Goal: Find contact information: Find contact information

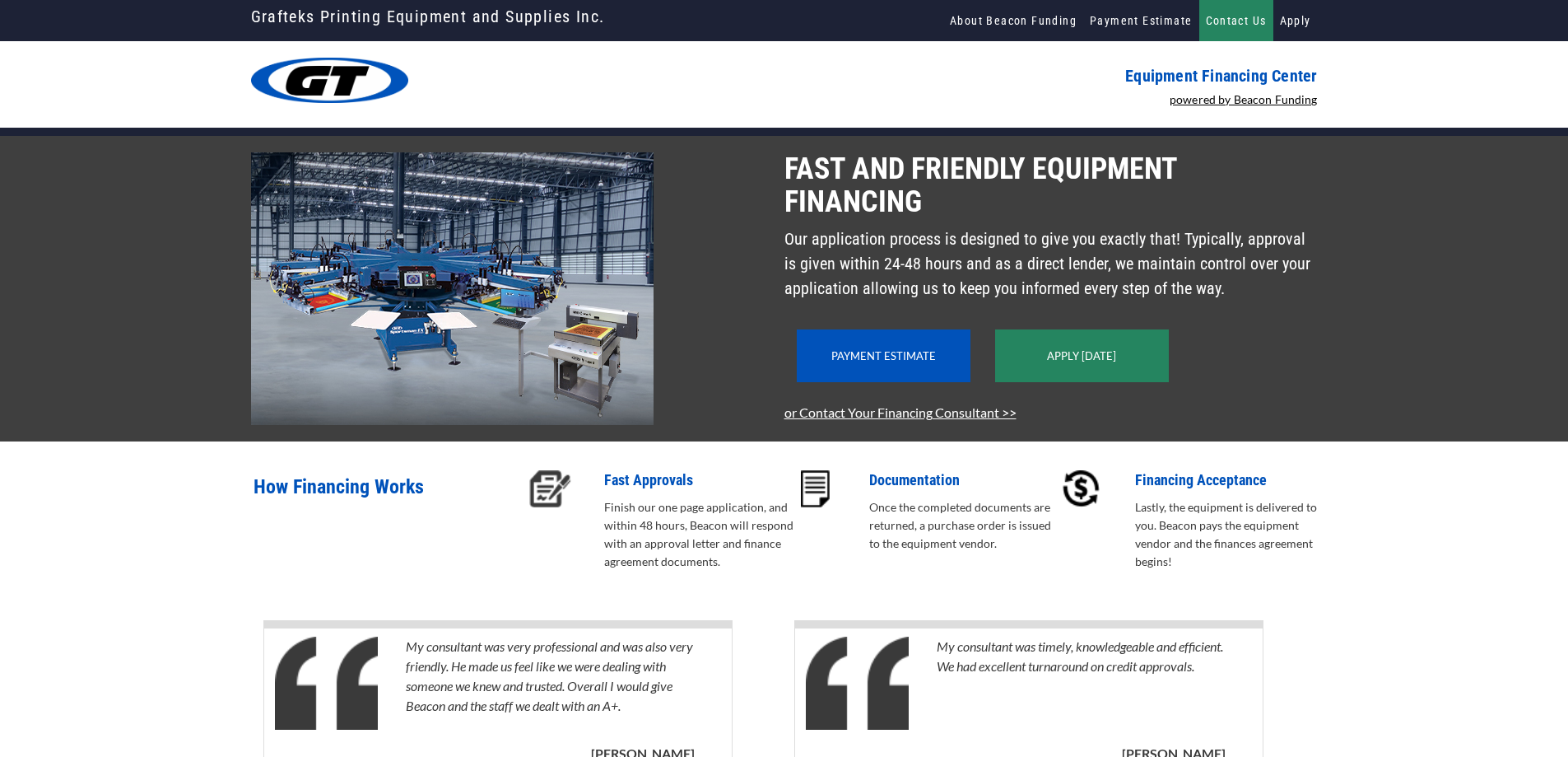
click at [1262, 31] on link "Contact Us" at bounding box center [1237, 21] width 74 height 41
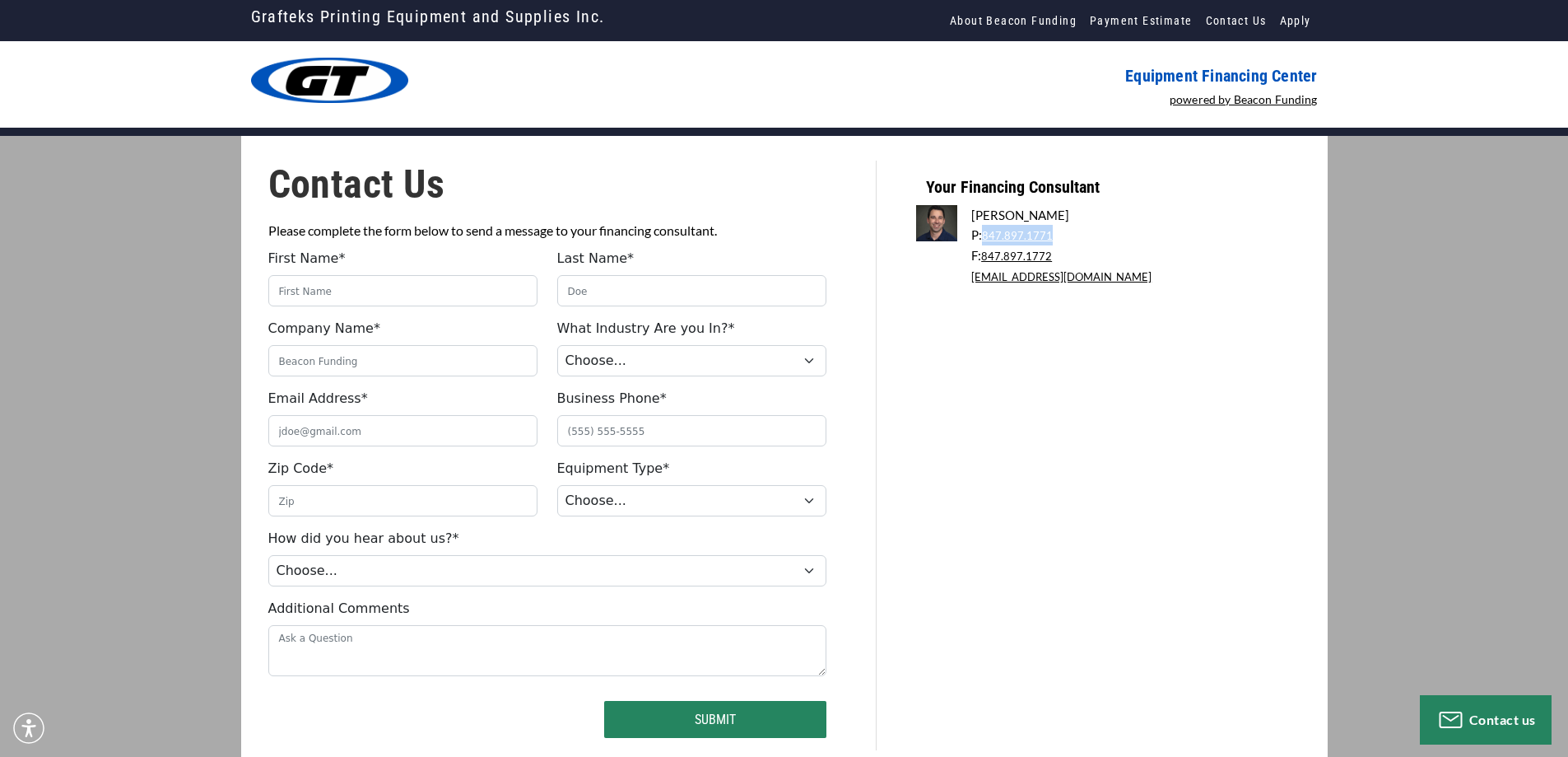
drag, startPoint x: 1056, startPoint y: 231, endPoint x: 985, endPoint y: 241, distance: 71.7
click at [985, 241] on p "P: 847.897.1771" at bounding box center [1132, 234] width 321 height 21
